Goal: Information Seeking & Learning: Learn about a topic

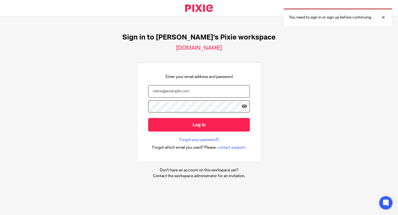
type input "nuala@cypherhq.co.uk"
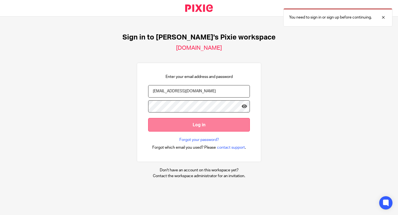
click at [202, 124] on input "Log in" at bounding box center [199, 125] width 102 height 14
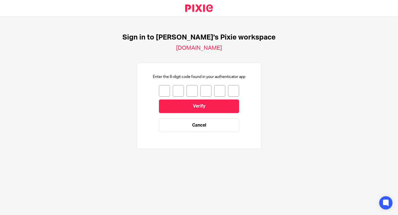
click at [164, 94] on input "number" at bounding box center [164, 91] width 11 height 12
type input "3"
type input "7"
type input "9"
type input "8"
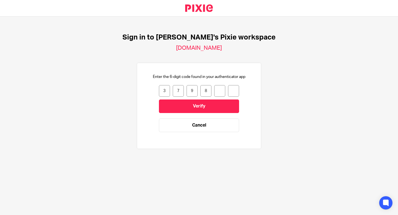
type input "9"
type input "7"
click at [182, 96] on input "7" at bounding box center [178, 91] width 11 height 12
type input "3"
type input "2"
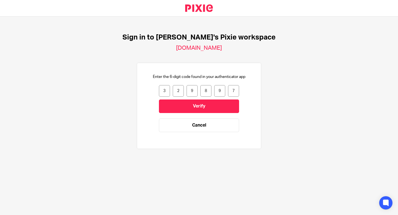
type input "9"
type input "2"
type input "8"
type input "5"
type input "2"
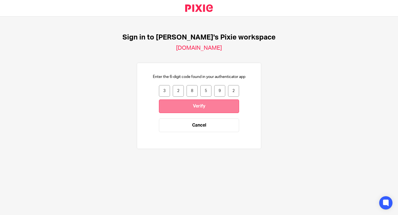
click at [190, 106] on input "Verify" at bounding box center [199, 107] width 80 height 14
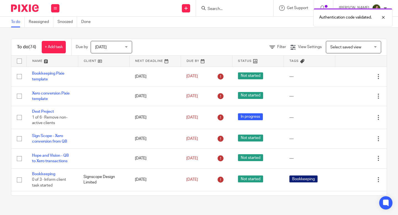
drag, startPoint x: 230, startPoint y: 11, endPoint x: 218, endPoint y: 6, distance: 13.3
click at [218, 6] on div "Authentication code validated." at bounding box center [296, 16] width 194 height 21
click at [220, 11] on div "Authentication code validated." at bounding box center [296, 16] width 194 height 21
click at [213, 6] on div "Authentication code validated." at bounding box center [296, 16] width 194 height 21
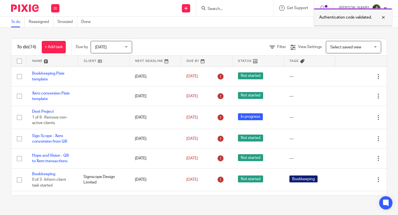
click at [384, 16] on div at bounding box center [379, 17] width 15 height 7
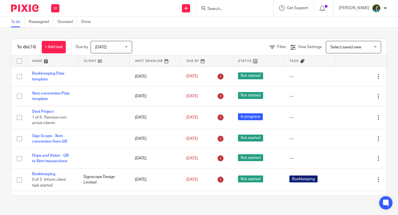
click at [224, 11] on input "Search" at bounding box center [232, 9] width 50 height 5
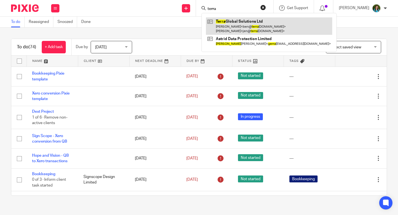
type input "terra"
click at [239, 22] on link at bounding box center [269, 25] width 126 height 17
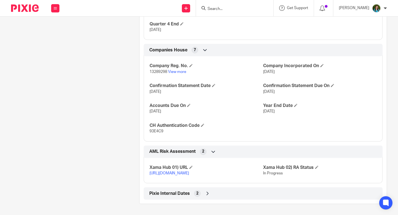
scroll to position [513, 0]
click at [209, 192] on icon at bounding box center [208, 194] width 6 height 6
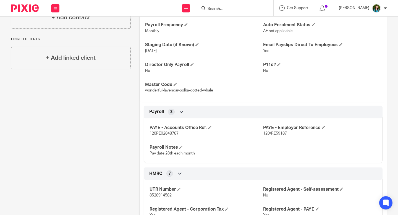
scroll to position [0, 0]
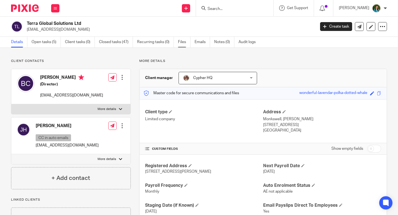
click at [182, 43] on link "Files" at bounding box center [184, 42] width 12 height 11
click at [119, 110] on div at bounding box center [120, 109] width 3 height 3
click at [11, 104] on input "More details" at bounding box center [11, 104] width 0 height 0
checkbox input "true"
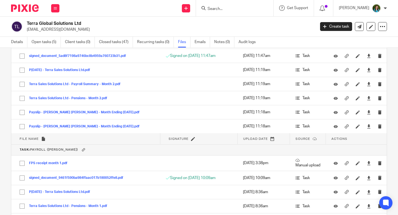
scroll to position [4439, 0]
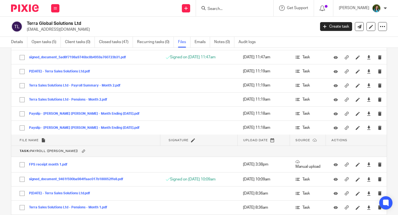
click at [89, 151] on th "Task: Payroll (Louise)" at bounding box center [199, 151] width 376 height 11
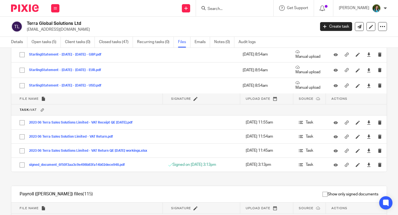
scroll to position [2921, 0]
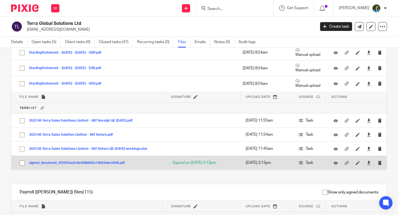
click at [100, 164] on button "signed_document_6f50f3aa3c9e498b83fa14b02dece948.pdf" at bounding box center [79, 163] width 100 height 4
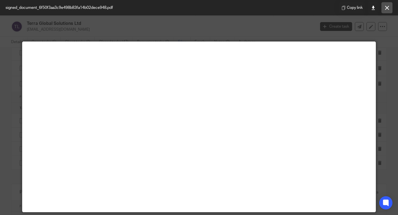
click at [386, 9] on icon at bounding box center [387, 8] width 4 height 4
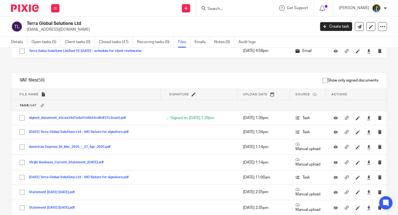
scroll to position [1965, 0]
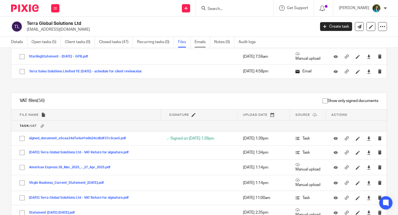
click at [200, 40] on link "Emails" at bounding box center [202, 42] width 15 height 11
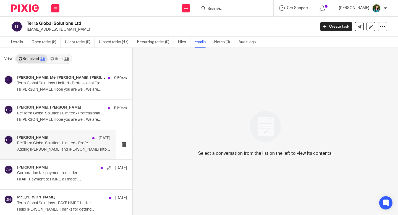
click at [50, 150] on p "Adding Matt and Christina into the loop, please..." at bounding box center [63, 149] width 93 height 5
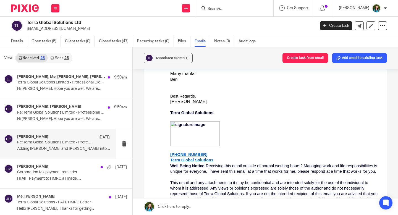
scroll to position [69, 0]
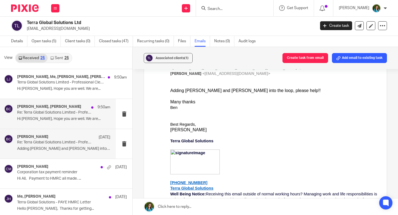
click at [67, 117] on p "Hi Lauren, Hope you are well. We are..." at bounding box center [63, 119] width 93 height 5
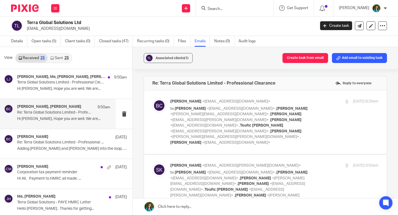
scroll to position [0, 0]
click at [307, 119] on p "to Matthew Williams <matt@cypherhq.co.uk> , Christina Milner <christina@cypherh…" at bounding box center [239, 126] width 139 height 40
checkbox input "true"
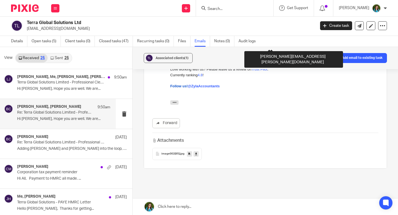
scroll to position [676, 0]
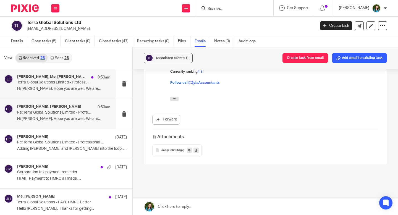
click at [63, 83] on p "Terra Global Solutions Limited - Professional Clearance" at bounding box center [54, 82] width 75 height 5
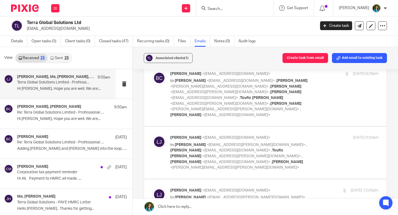
scroll to position [395, 0]
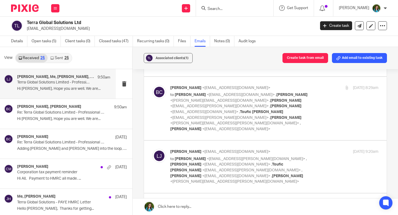
checkbox input "true"
click at [267, 202] on p "Lauren Johnson <lauren@cypherhq.co.uk>" at bounding box center [239, 205] width 139 height 6
checkbox input "true"
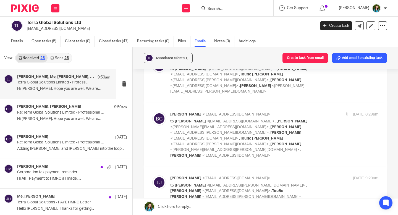
scroll to position [368, 0]
click at [316, 176] on div "Lauren Johnson <lauren@cypherhq.co.uk> to Suzy Kerton <suzy@zyla.accountants> ,…" at bounding box center [274, 193] width 208 height 35
checkbox input "true"
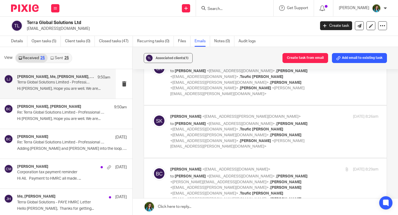
scroll to position [311, 0]
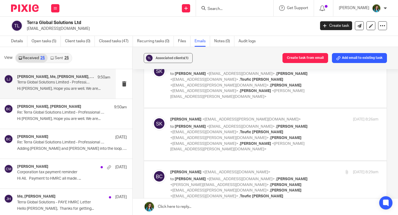
click at [305, 176] on p "to Matthew Williams <matt@cypherhq.co.uk> , Christina Milner <christina@cypherh…" at bounding box center [239, 196] width 139 height 40
checkbox input "true"
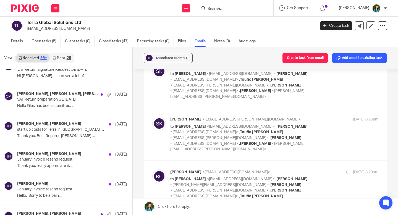
scroll to position [2213, 0]
